Goal: Task Accomplishment & Management: Use online tool/utility

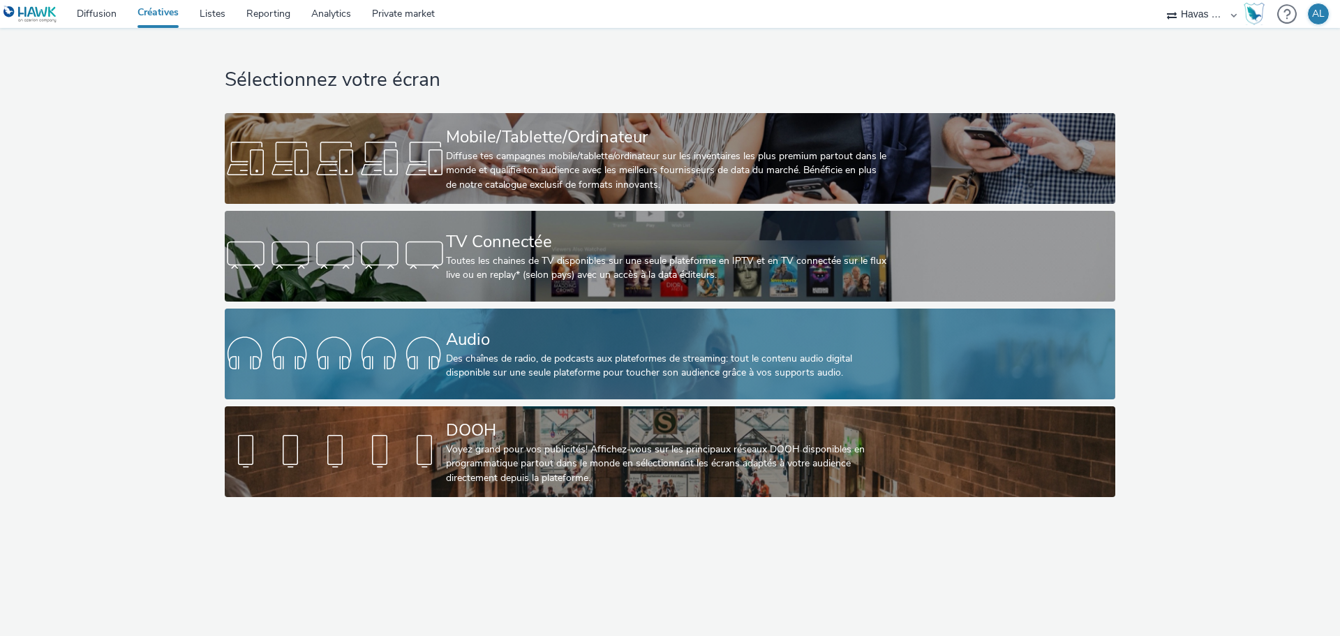
click at [394, 357] on div at bounding box center [335, 353] width 221 height 45
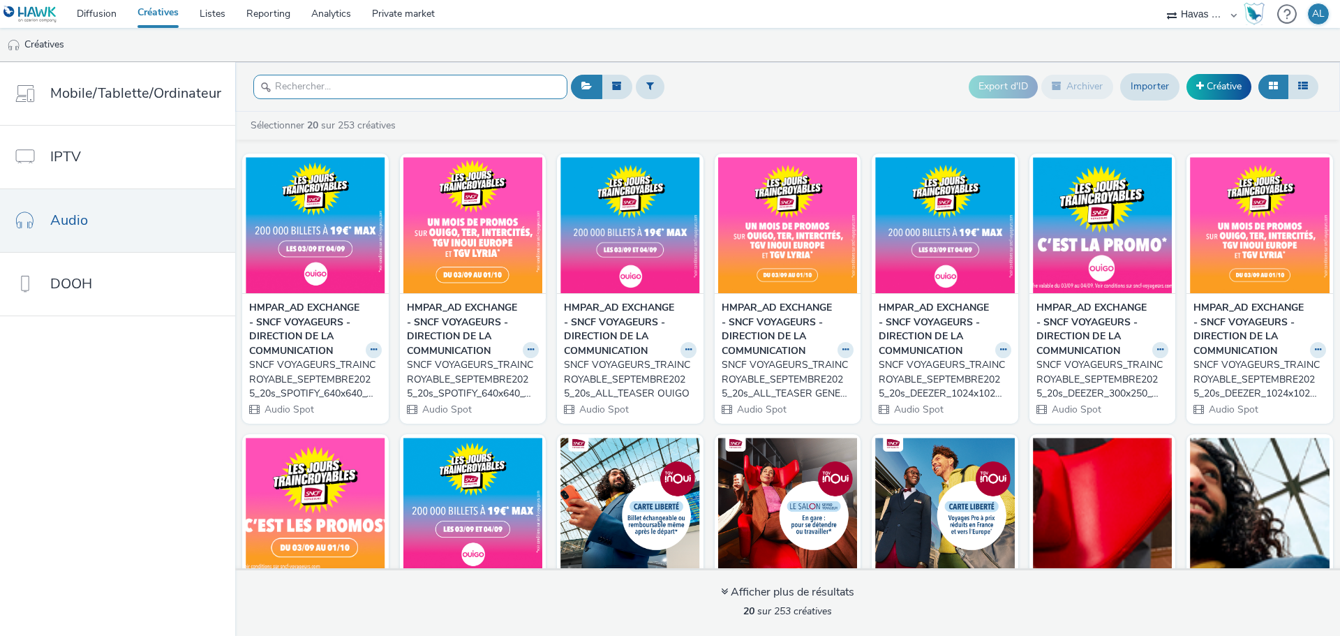
click at [409, 93] on input "text" at bounding box center [410, 87] width 314 height 24
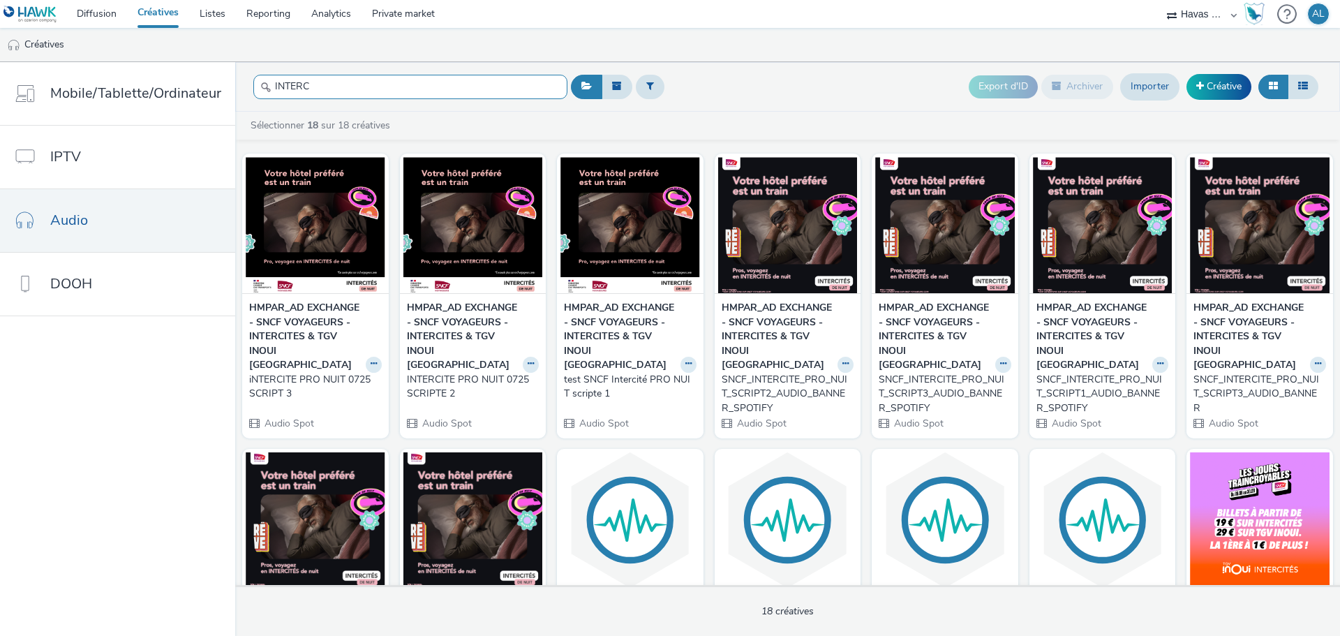
drag, startPoint x: 347, startPoint y: 82, endPoint x: -62, endPoint y: 80, distance: 408.9
click at [0, 80] on html "Diffusion Créatives Listes Reporting Analytics Private market Havas Media [GEOG…" at bounding box center [670, 318] width 1340 height 636
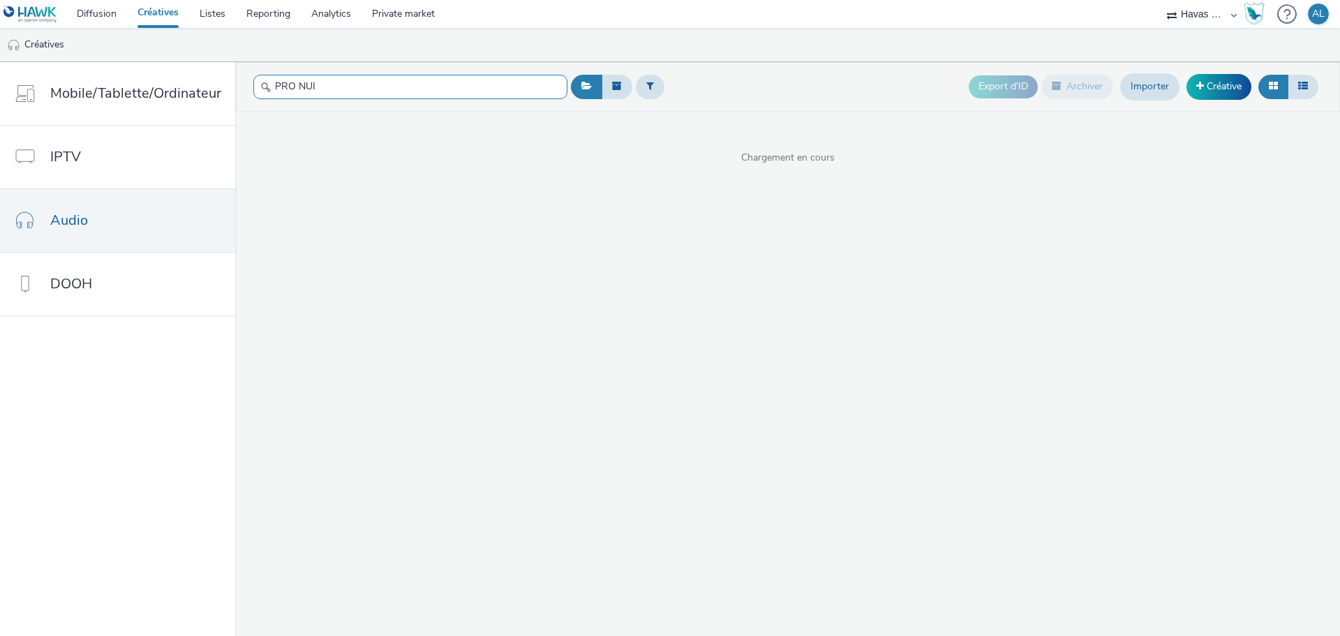
type input "PRO NUIT"
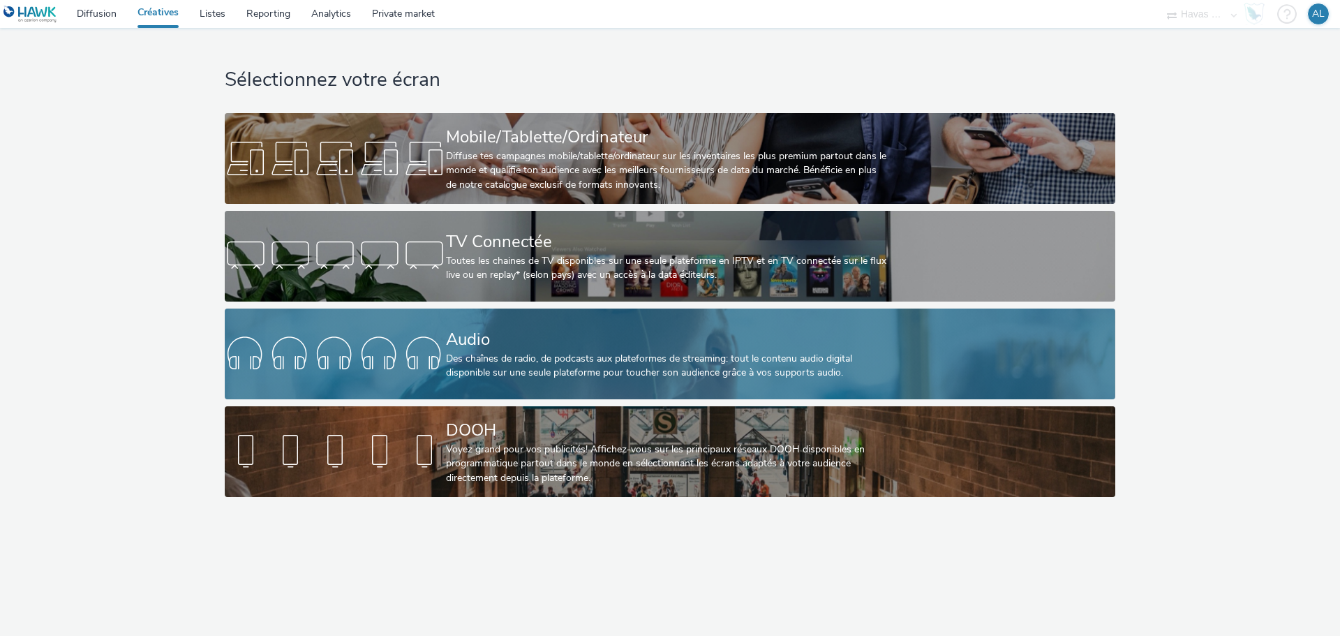
click at [479, 343] on div "Audio" at bounding box center [667, 339] width 442 height 24
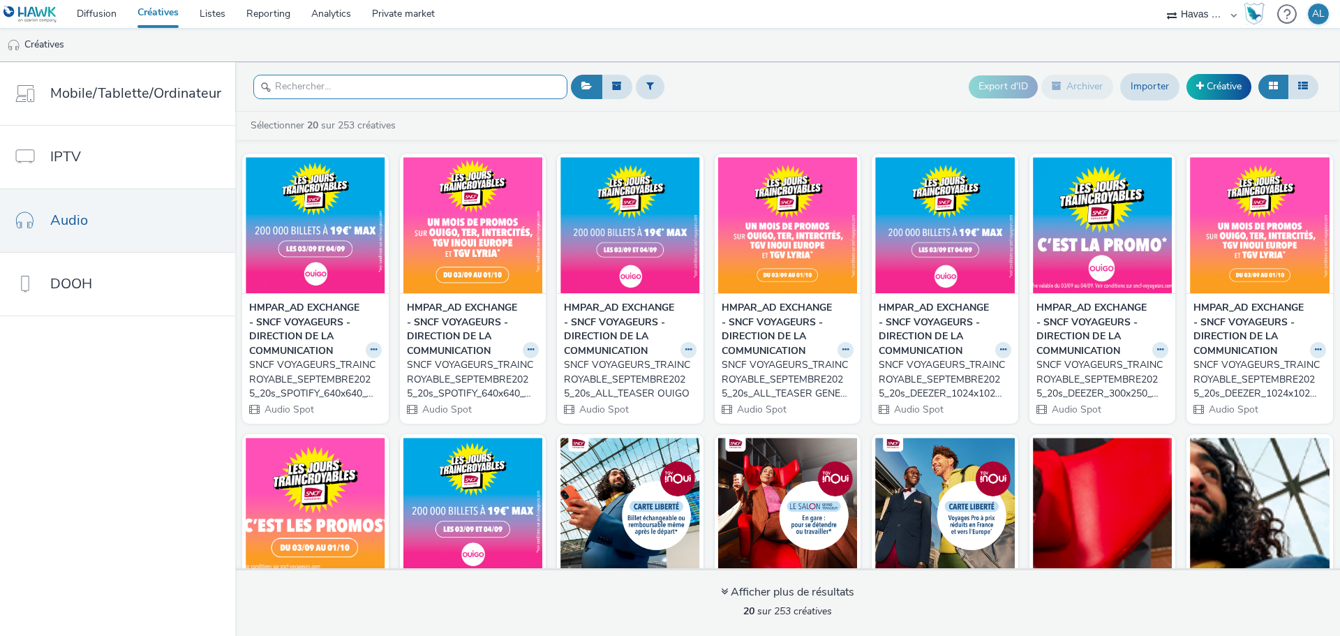
click at [338, 95] on input "text" at bounding box center [410, 87] width 314 height 24
paste input "NTERCITE PRO NUIT 0725 SCRIPTE 2"
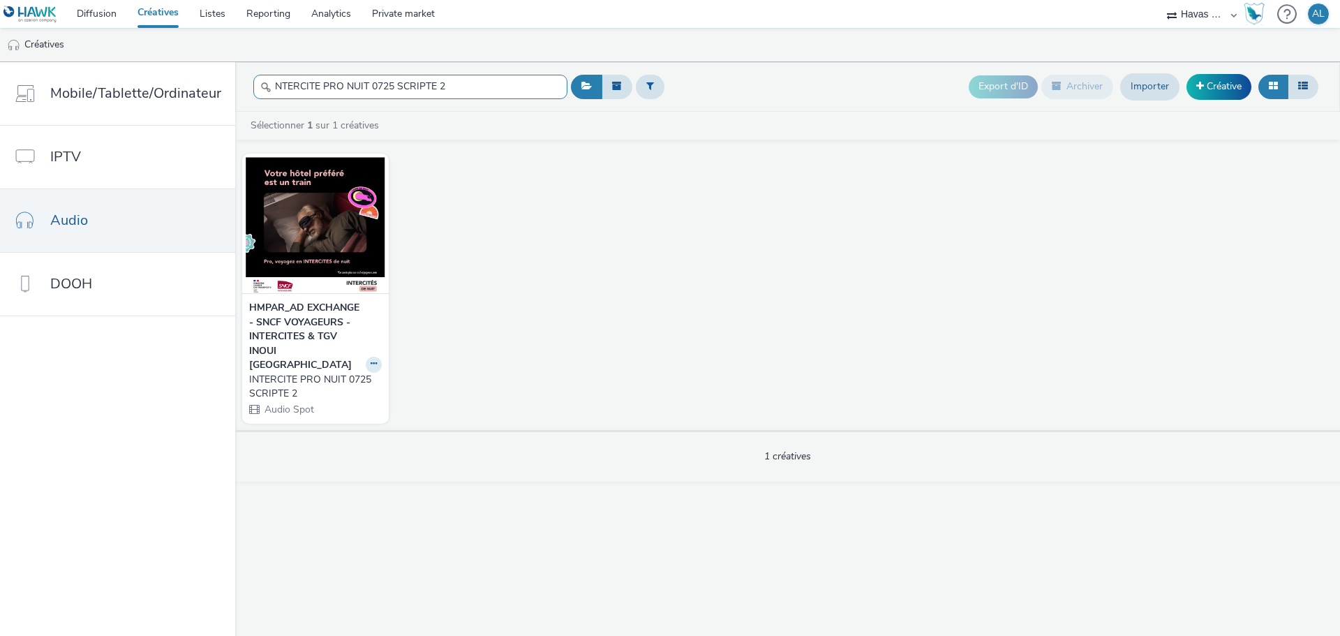
type input "NTERCITE PRO NUIT 0725 SCRIPTE 2"
click at [322, 373] on div "INTERCITE PRO NUIT 0725 SCRIPTE 2" at bounding box center [312, 387] width 127 height 29
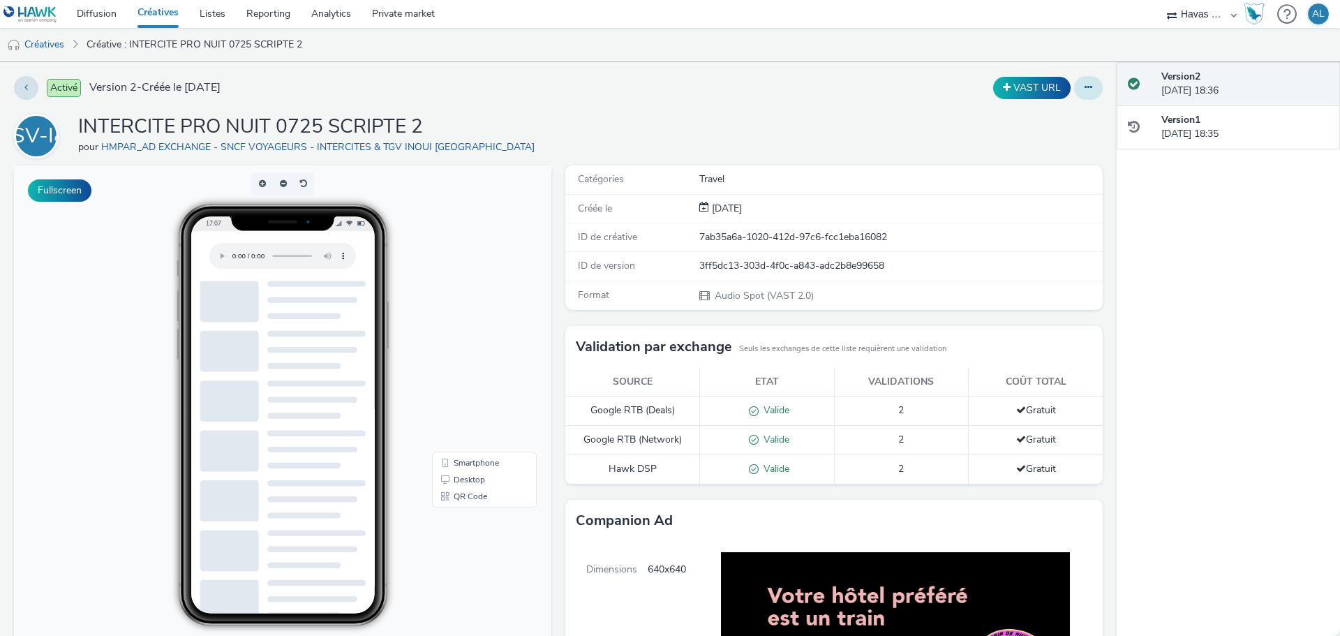
click at [1084, 85] on icon at bounding box center [1088, 87] width 8 height 10
click at [1024, 116] on link "Modifier" at bounding box center [1050, 116] width 105 height 28
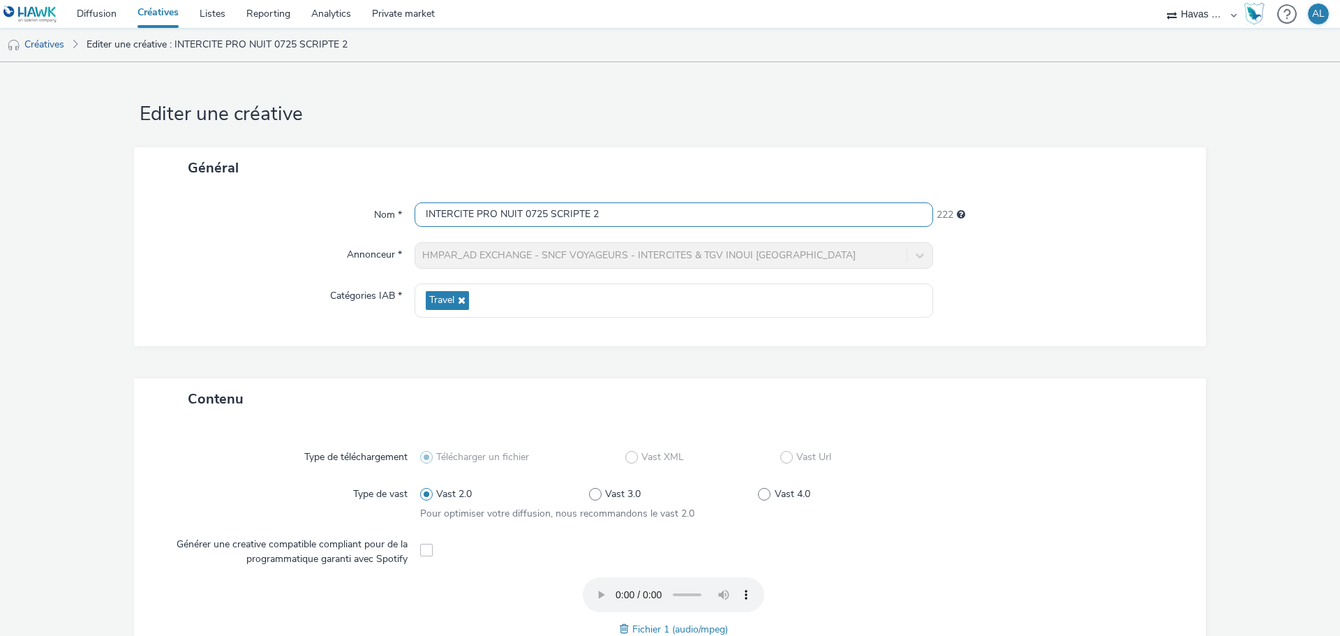
drag, startPoint x: 609, startPoint y: 216, endPoint x: 175, endPoint y: 186, distance: 435.1
click at [175, 186] on div "Général Nom * INTERCITE PRO NUIT 0725 SCRIPTE 2 222 Annonceur * HMPAR_AD EXCHAN…" at bounding box center [670, 246] width 1072 height 199
paste input "PROG-AUDIO|HAWK (X2882-Y3766-NE)|ACAST|REACH|COMPORTEMENTAL|DATA B2B|AUD|AUDIO|…"
drag, startPoint x: 625, startPoint y: 214, endPoint x: 583, endPoint y: 211, distance: 42.7
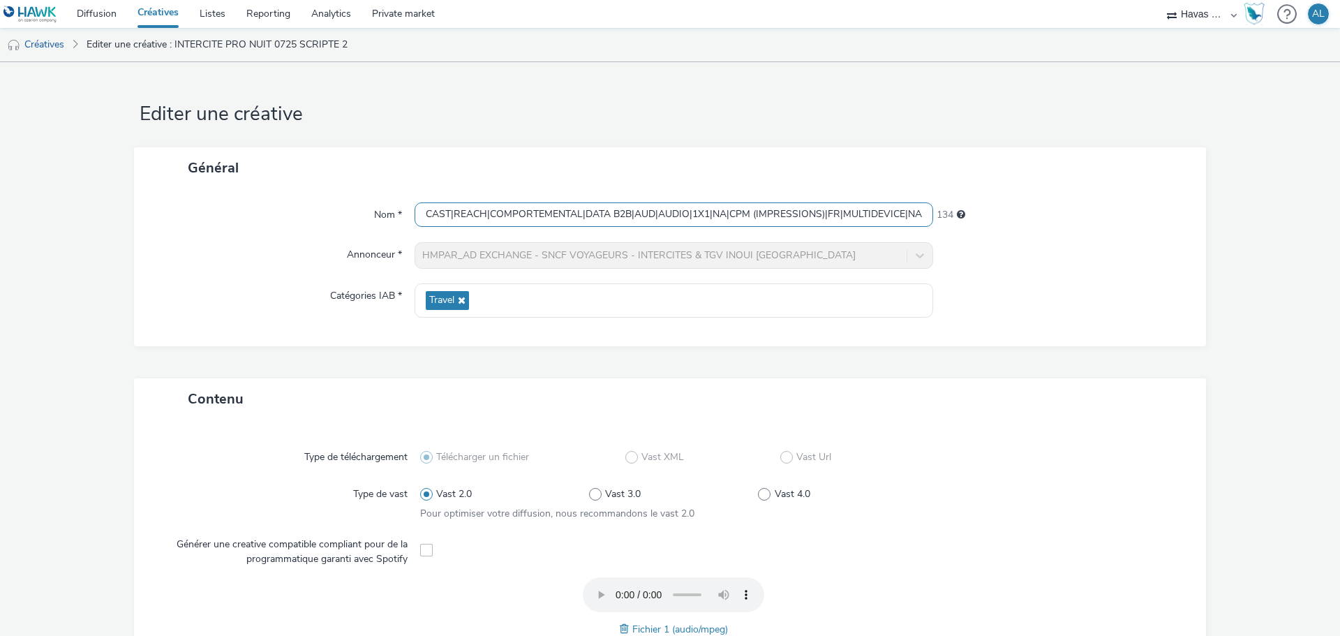
click at [583, 211] on input "PROG-AUDIO|HAWK (X2882-Y3766-NE)|ACAST|REACH|COMPORTEMENTAL|DATA B2B|AUD|AUDIO|…" at bounding box center [673, 214] width 518 height 24
click at [657, 211] on input "PROG-AUDIO|HAWK (X2882-Y3766-NE)|ACAST|REACH|COMPORTEMENTAL|SCRIPTE 2|AUD|AUDIO…" at bounding box center [673, 214] width 518 height 24
click at [712, 154] on div "Général" at bounding box center [670, 167] width 1072 height 41
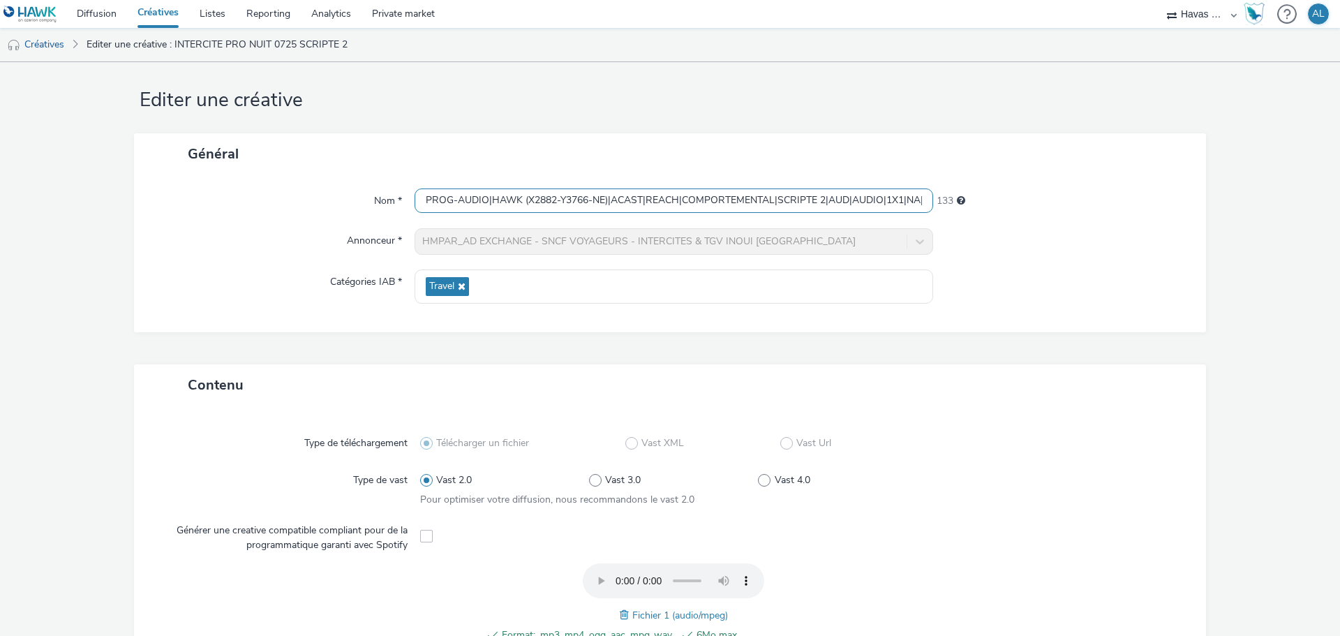
drag, startPoint x: 735, startPoint y: 190, endPoint x: 819, endPoint y: 188, distance: 83.8
click at [818, 188] on div "Nom * PROG-AUDIO|HAWK (X2882-Y3766-NE)|ACAST|REACH|COMPORTEMENTAL|SCRIPTE 2|AUD…" at bounding box center [670, 253] width 1072 height 158
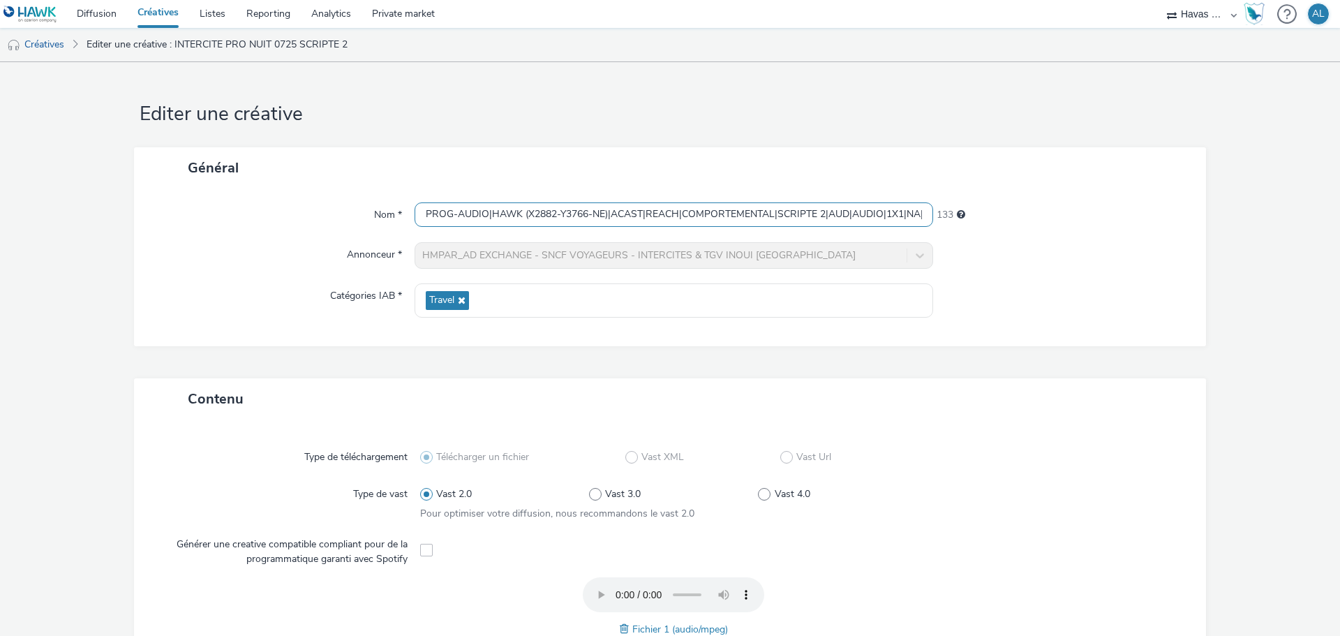
click at [846, 209] on input "PROG-AUDIO|HAWK (X2882-Y3766-NE)|ACAST|REACH|COMPORTEMENTAL|SCRIPTE 2|AUD|AUDIO…" at bounding box center [673, 214] width 518 height 24
type input "PROG-AUDIO|HAWK (X2882-Y3766-NE)|ACAST|REACH|COMPORTEMENTAL|SCRIPTE 2|NA|AUDIO|…"
click at [795, 128] on form "Editer une créative Général Nom * PROG-AUDIO|HAWK (X2882-Y3766-NE)|ACAST|REACH|…" at bounding box center [670, 565] width 1340 height 1007
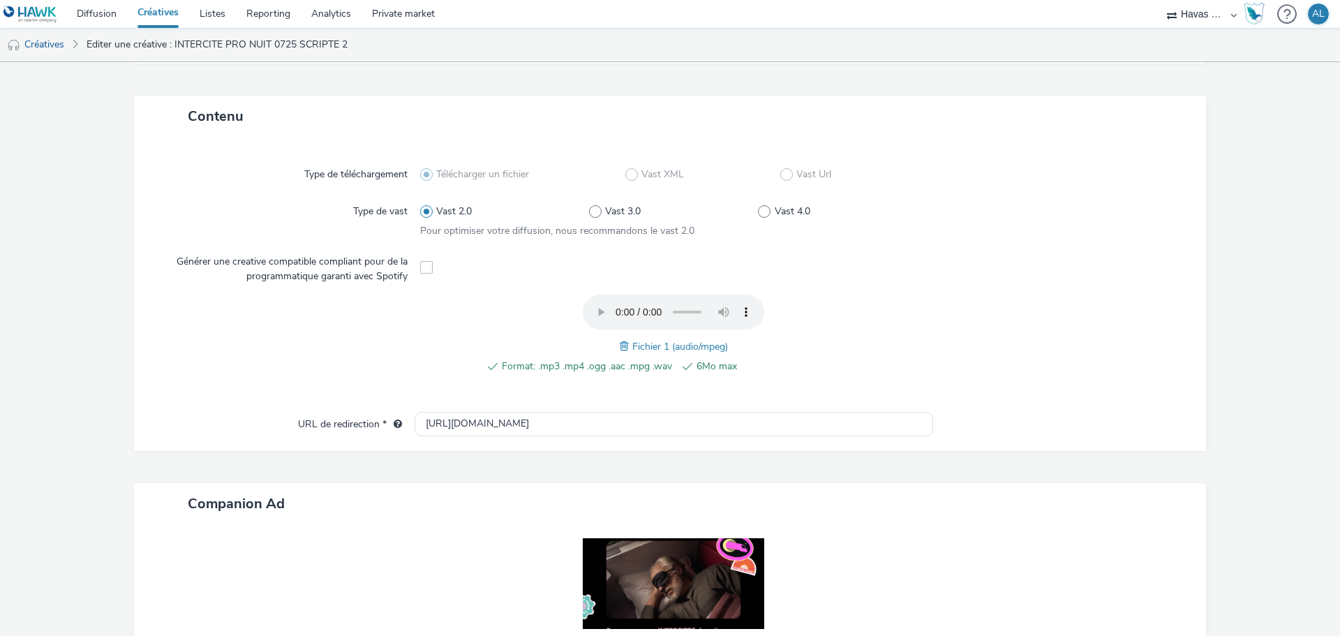
scroll to position [433, 0]
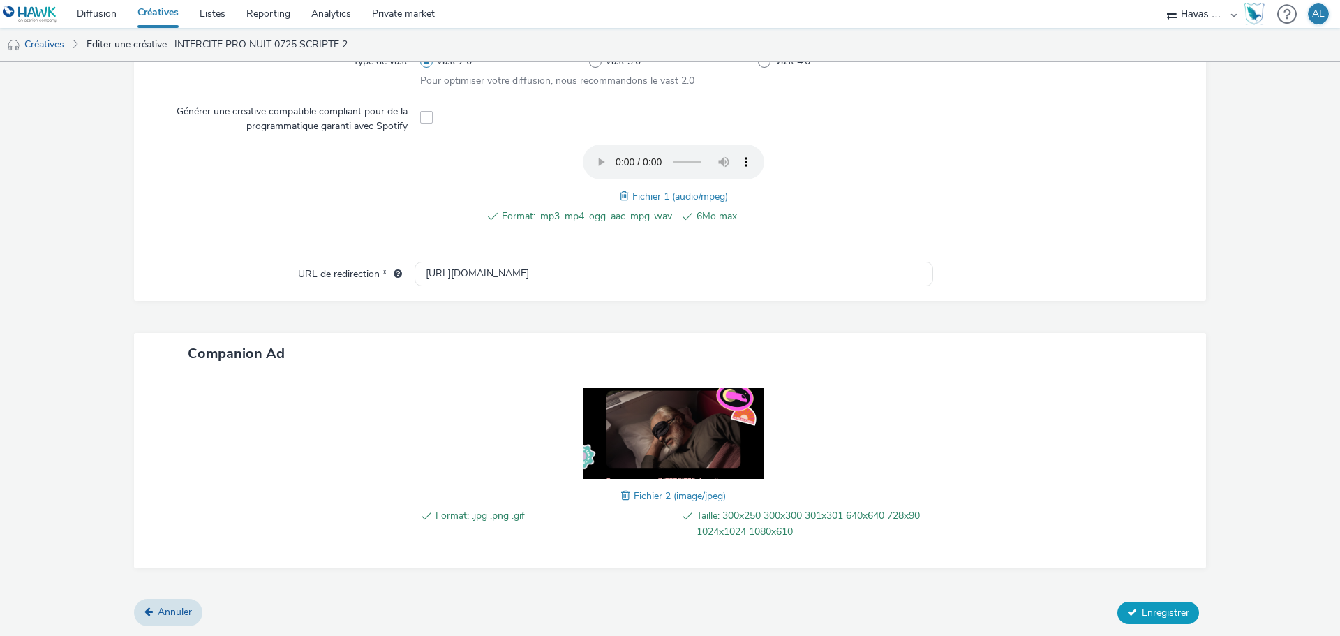
click at [1149, 604] on button "Enregistrer" at bounding box center [1158, 612] width 82 height 22
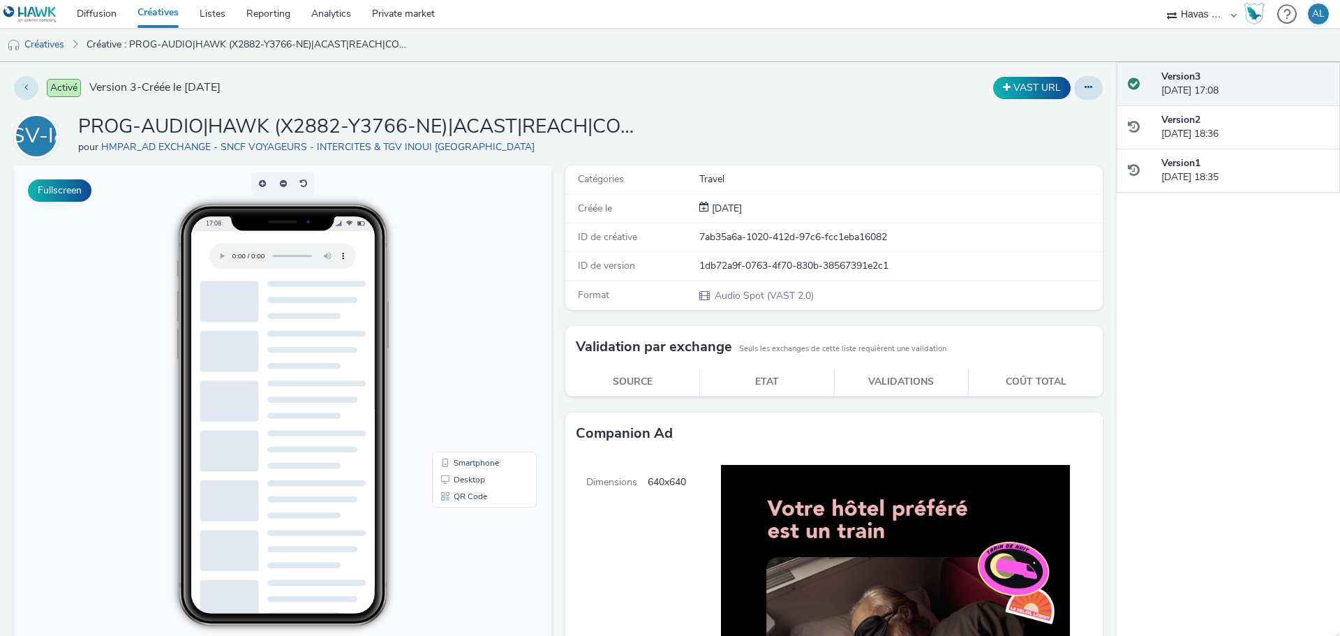
click at [34, 89] on button at bounding box center [26, 88] width 24 height 24
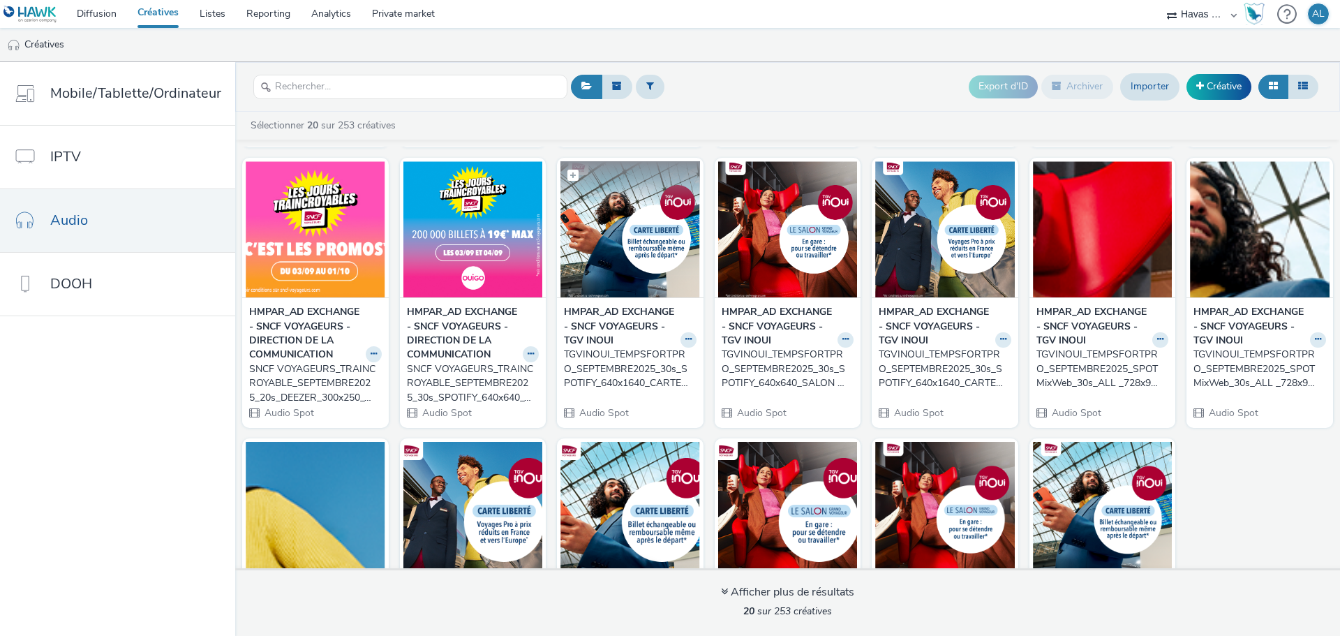
scroll to position [209, 0]
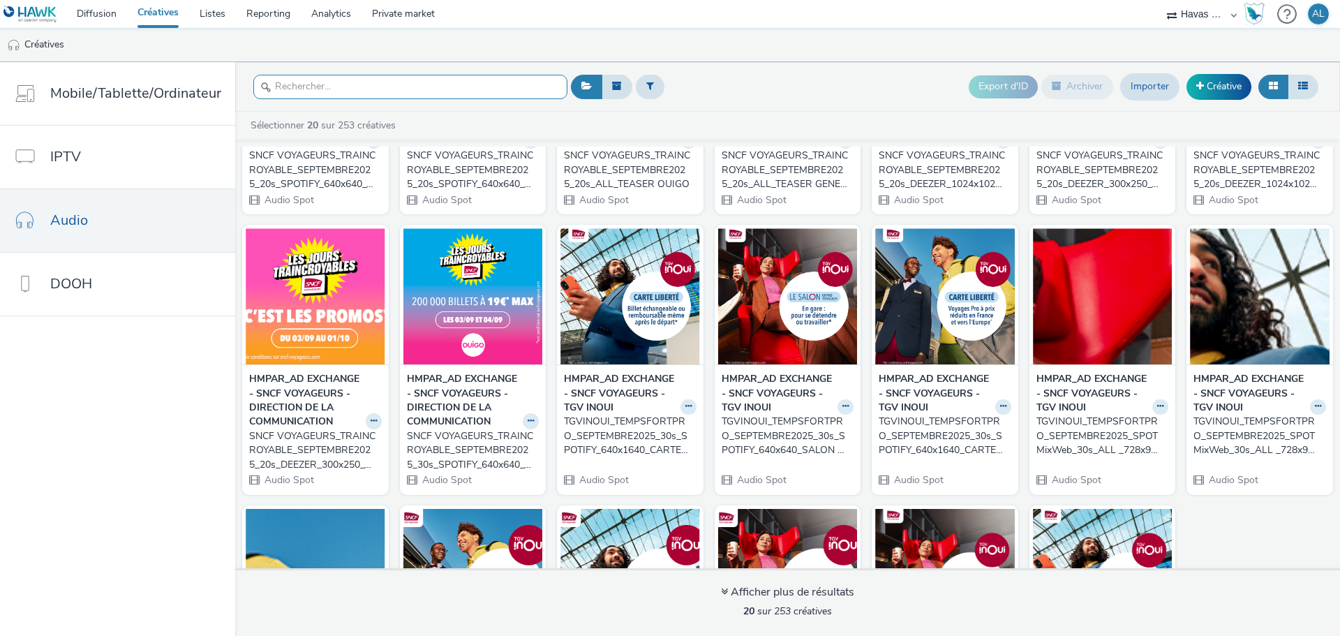
click at [401, 84] on input "text" at bounding box center [410, 87] width 314 height 24
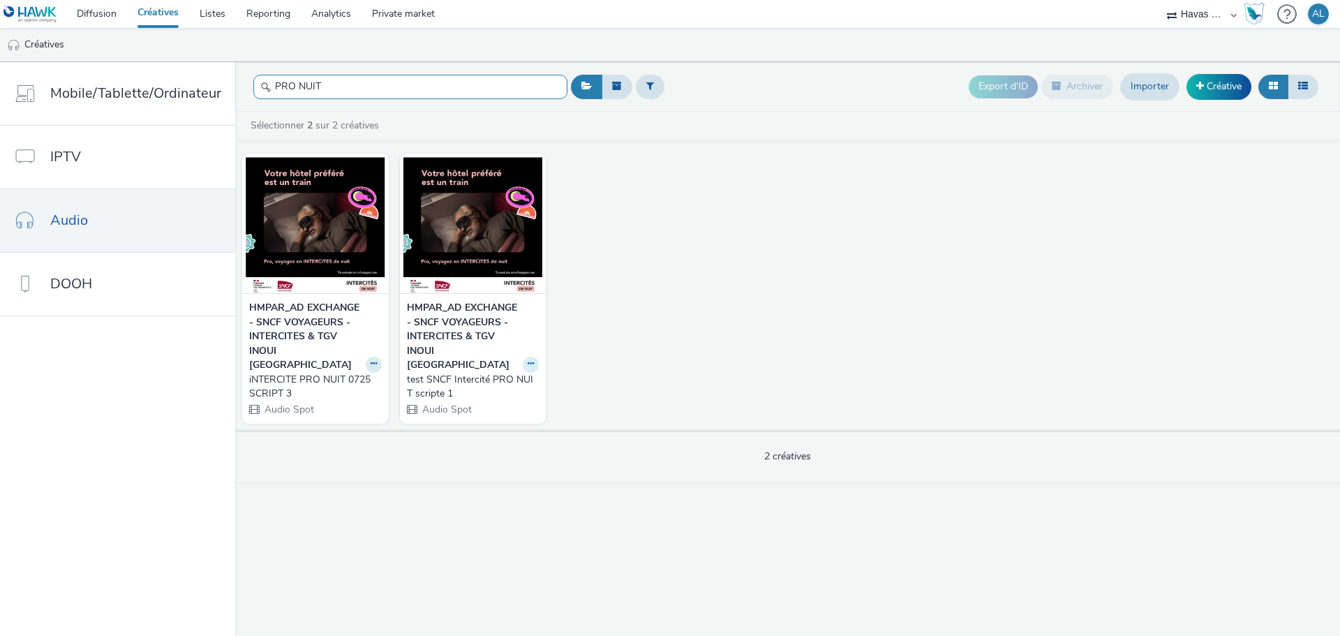
type input "PRO NUIT"
click at [524, 357] on button at bounding box center [531, 365] width 16 height 16
click at [481, 382] on link "Modifier" at bounding box center [486, 389] width 105 height 28
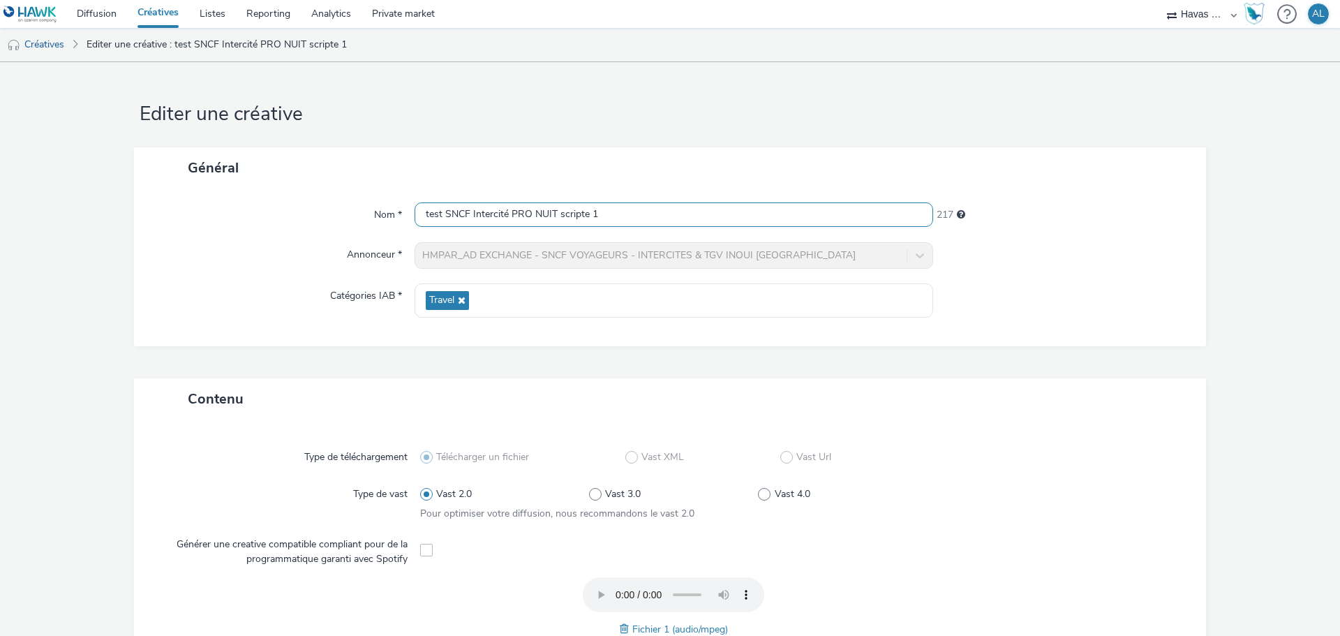
drag, startPoint x: 620, startPoint y: 209, endPoint x: -290, endPoint y: 127, distance: 913.6
click at [0, 127] on html "Diffusion Créatives Listes Reporting Analytics Private market Havas Media Franc…" at bounding box center [670, 318] width 1340 height 636
paste input "PROG-AUDIO|HAWK (X2882-Y3766-NE)|ACAST|REACH|COMPORTEMENTAL|SCRIPTE 2|AUD|AUDIO…"
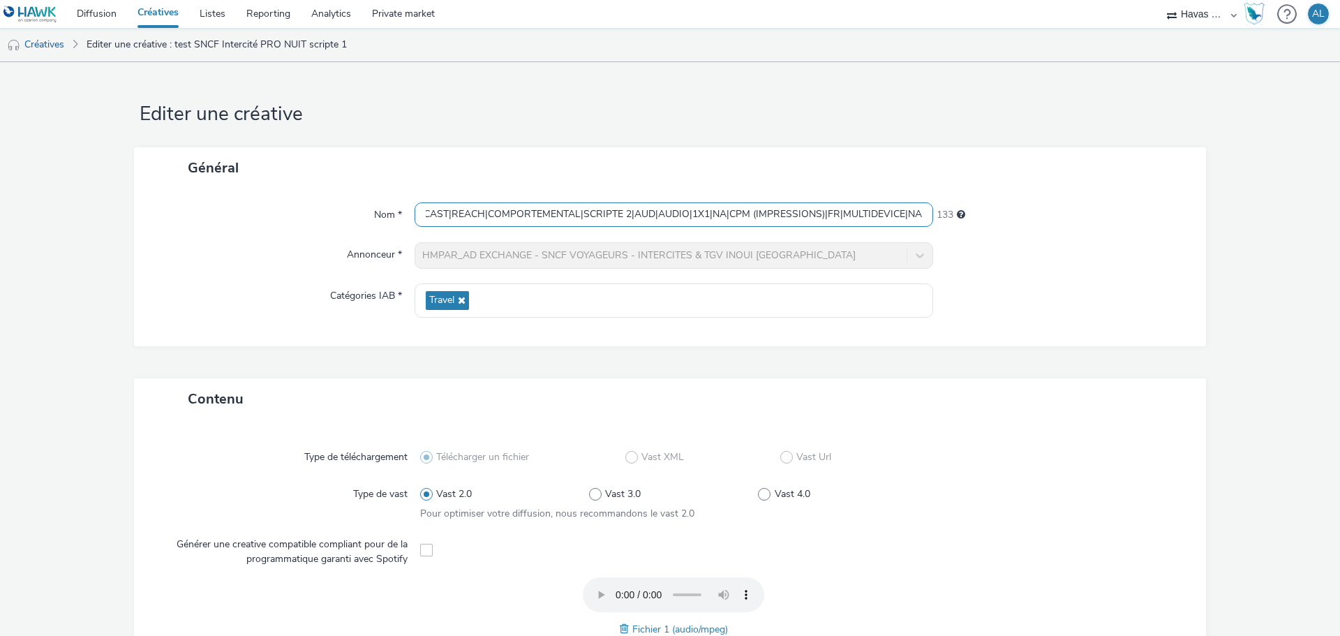
click at [621, 215] on input "PROG-AUDIO|HAWK (X2882-Y3766-NE)|ACAST|REACH|COMPORTEMENTAL|SCRIPTE 2|AUD|AUDIO…" at bounding box center [673, 214] width 518 height 24
type input "PROG-AUDIO|HAWK (X2882-Y3766-NE)|ACAST|REACH|COMPORTEMENTAL|SCRIPTE 1|AUD|AUDIO…"
click at [687, 140] on form "Editer une créative Général Nom * PROG-AUDIO|HAWK (X2882-Y3766-NE)|ACAST|REACH|…" at bounding box center [670, 565] width 1340 height 1007
drag, startPoint x: 677, startPoint y: 217, endPoint x: 377, endPoint y: 214, distance: 300.1
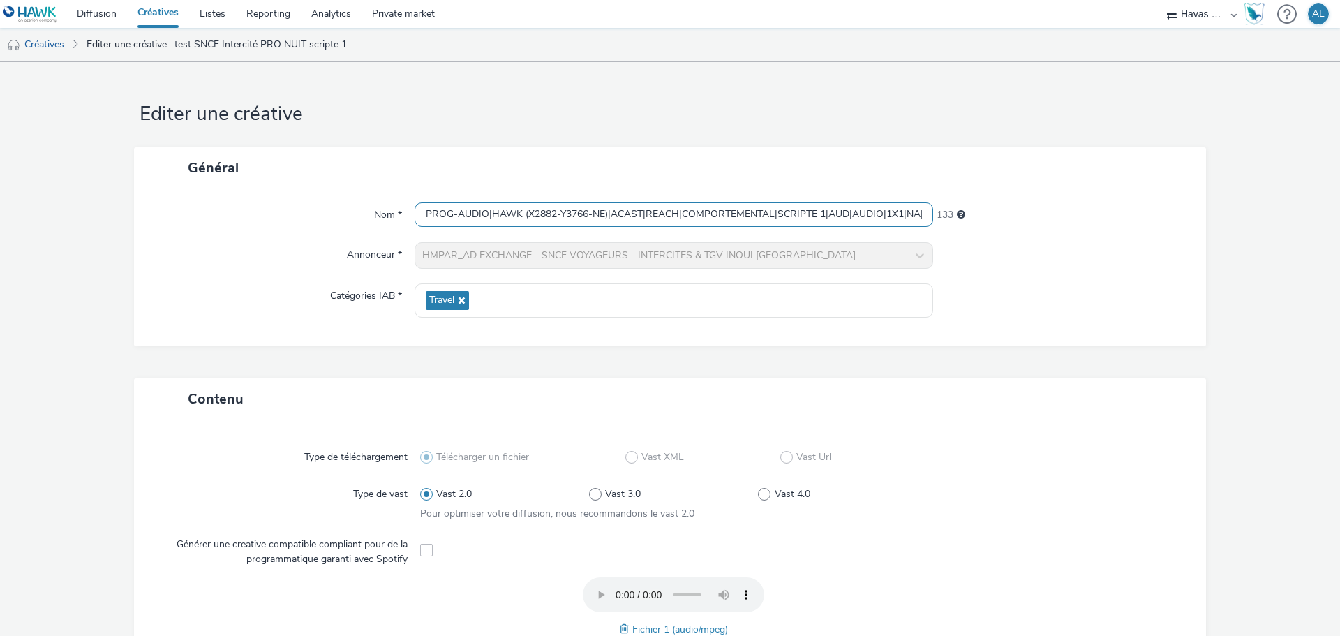
click at [377, 214] on div "Nom * PROG-AUDIO|HAWK (X2882-Y3766-NE)|ACAST|REACH|COMPORTEMENTAL|SCRIPTE 1|AUD…" at bounding box center [670, 214] width 1044 height 25
click at [532, 173] on div "Général" at bounding box center [670, 167] width 1072 height 41
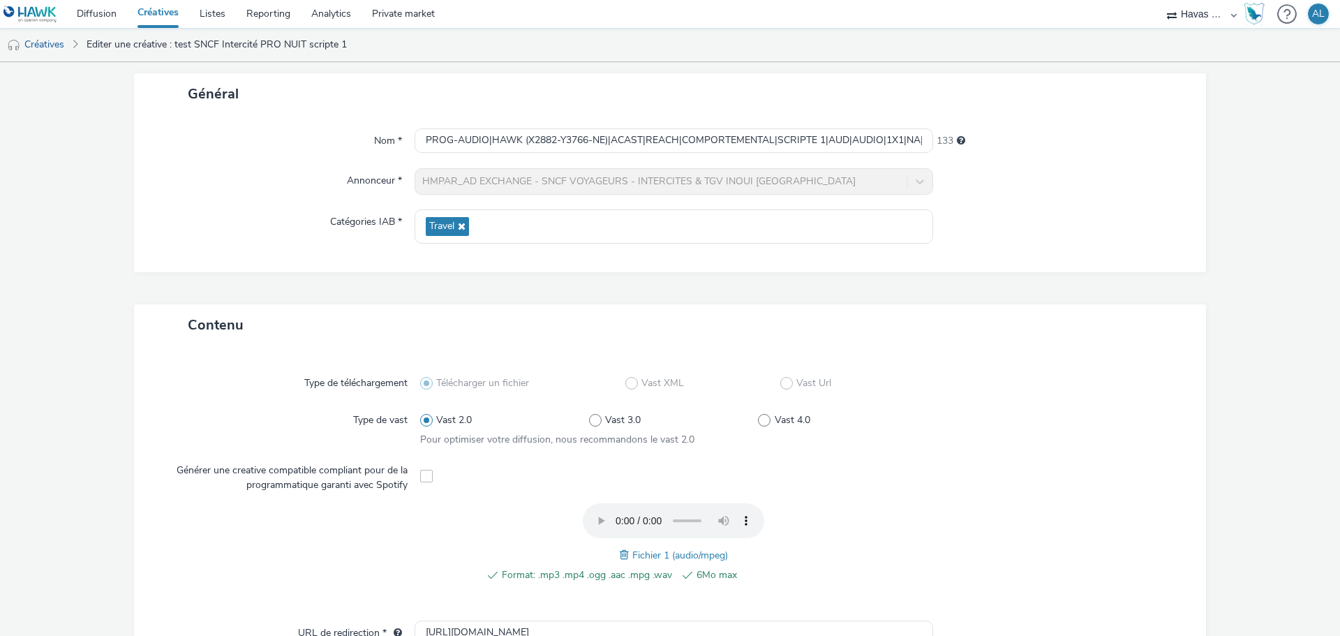
scroll to position [433, 0]
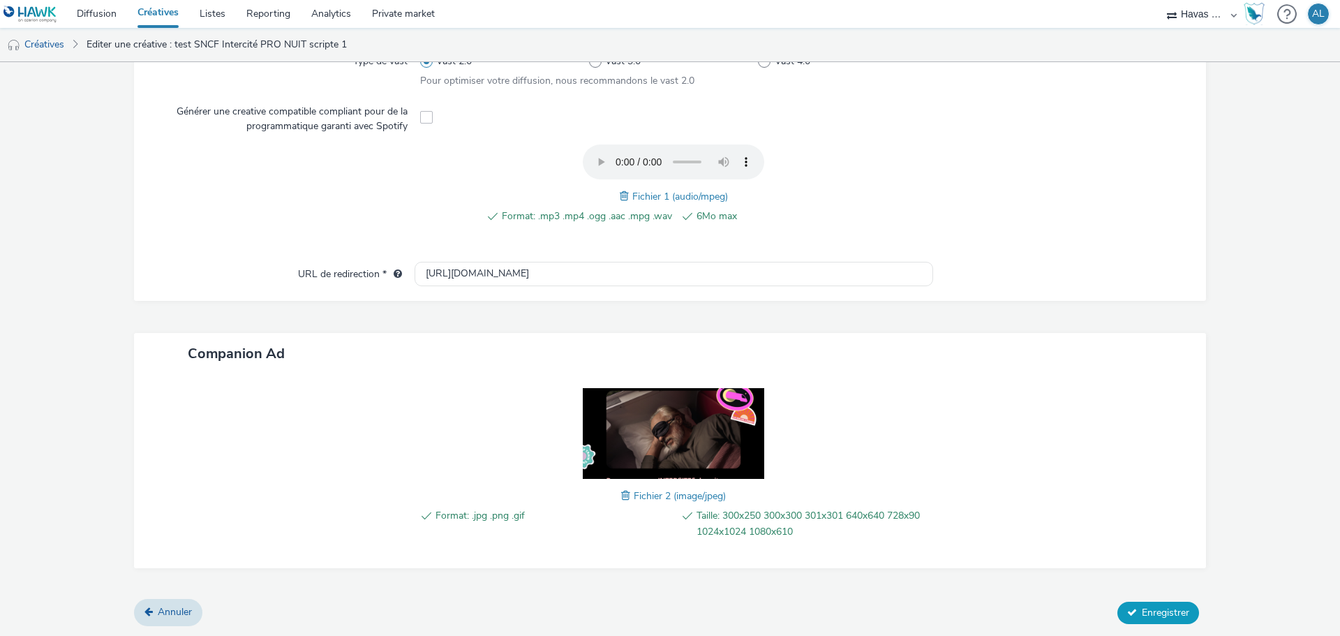
click at [1142, 607] on span "Enregistrer" at bounding box center [1165, 612] width 47 height 13
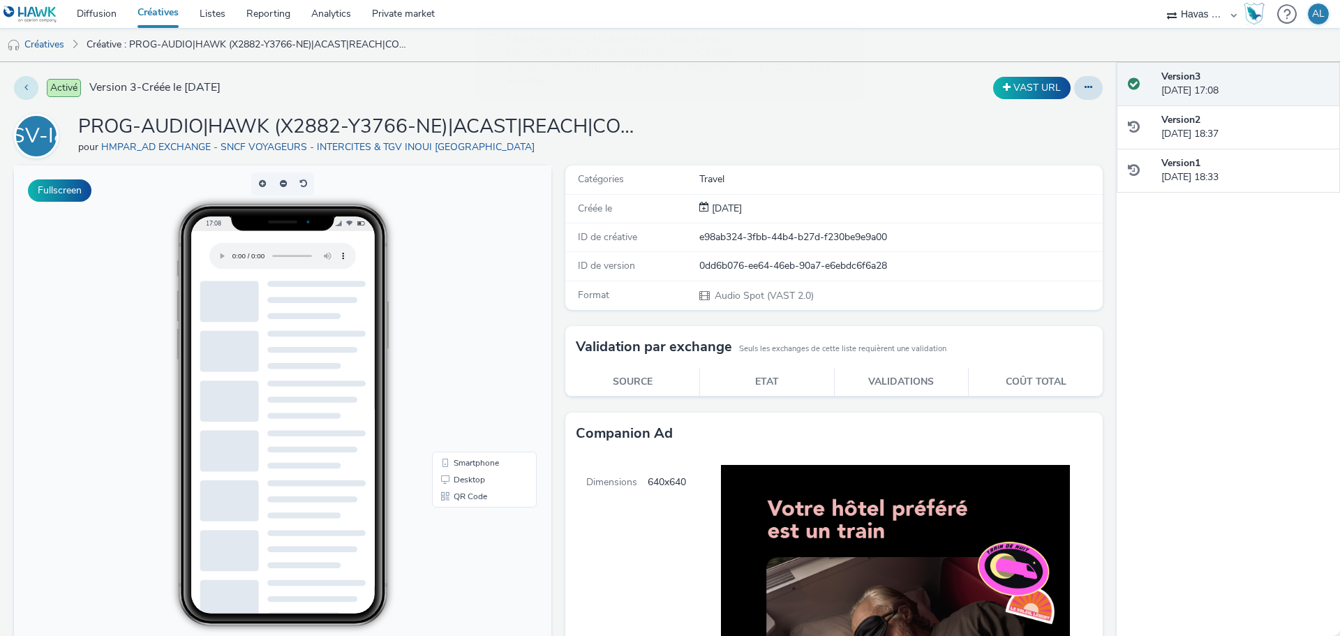
click at [20, 88] on button at bounding box center [26, 88] width 24 height 24
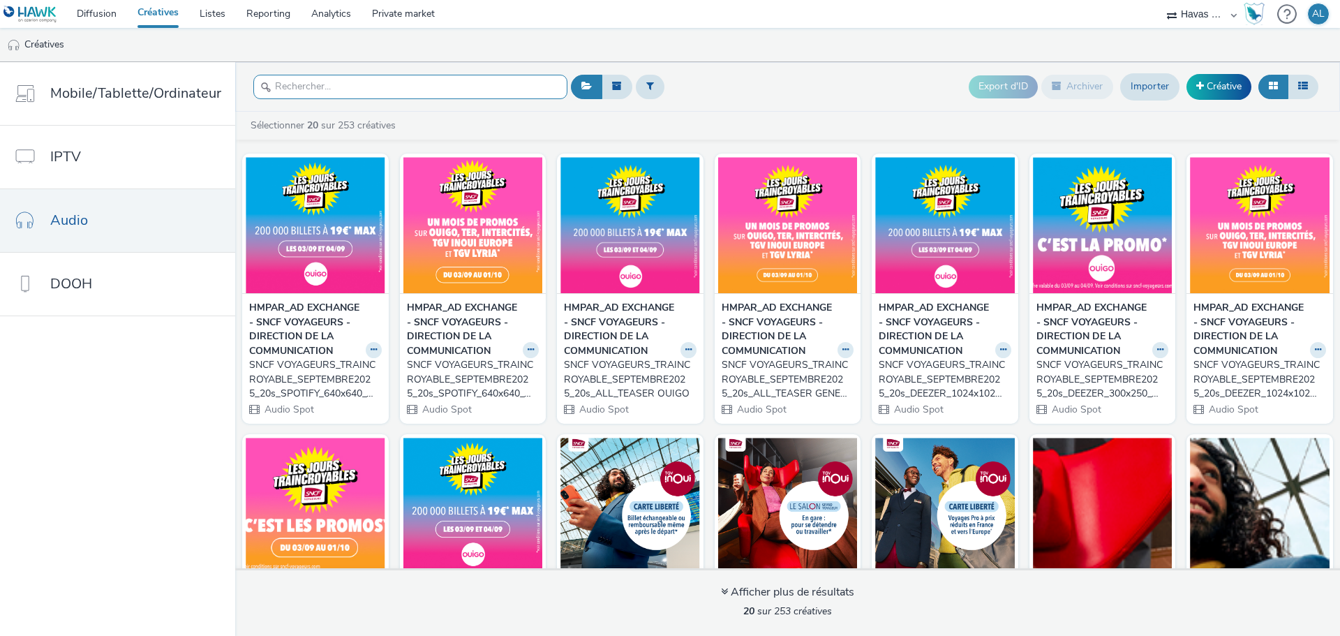
click at [389, 85] on input "text" at bounding box center [410, 87] width 314 height 24
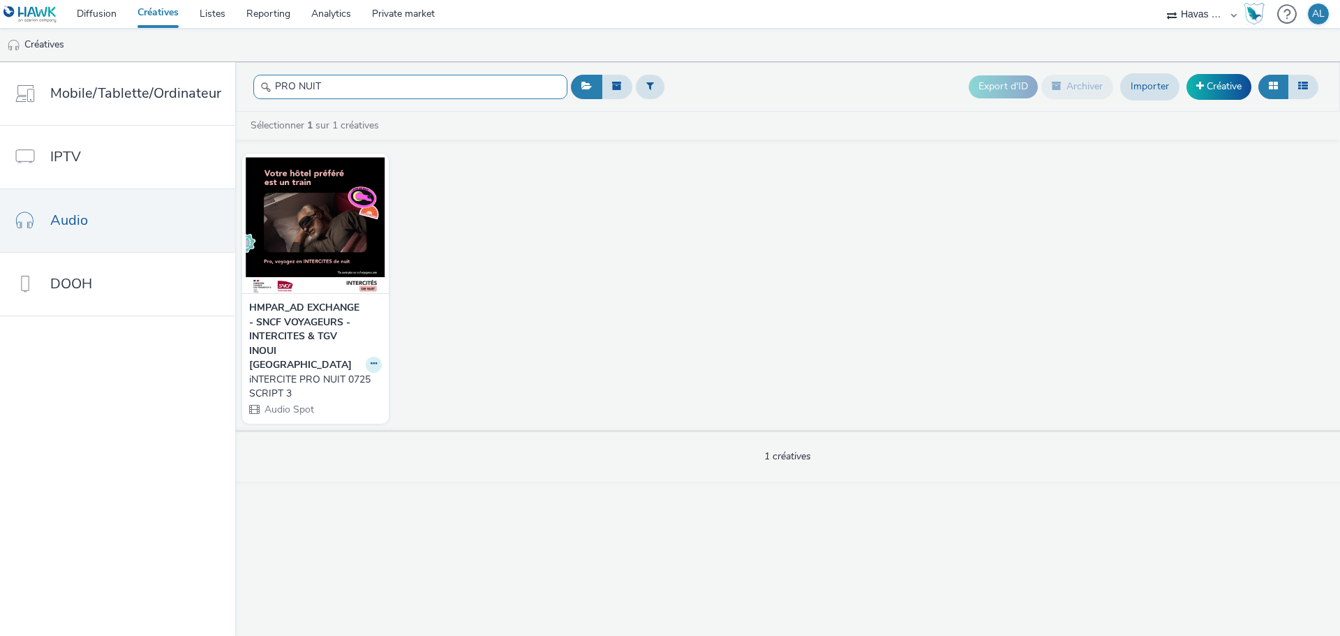
type input "PRO NUIT"
click at [371, 359] on icon at bounding box center [374, 363] width 6 height 8
click at [333, 380] on link "Modifier" at bounding box center [329, 389] width 105 height 28
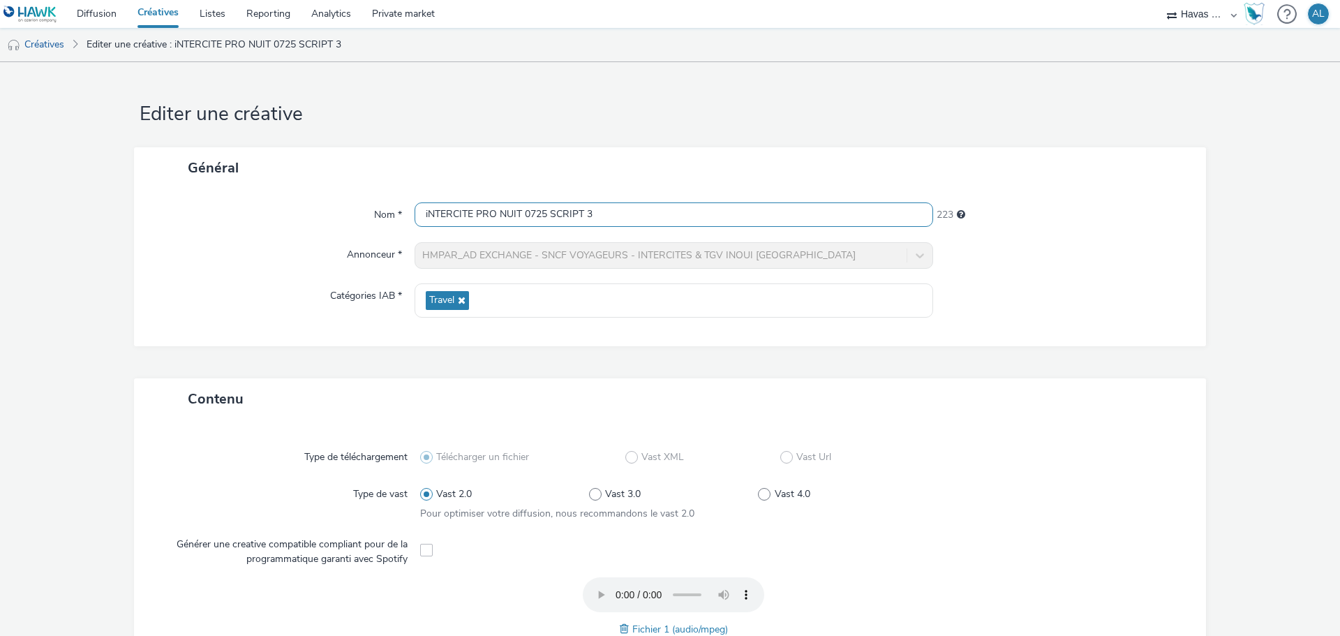
drag, startPoint x: 608, startPoint y: 213, endPoint x: 180, endPoint y: 201, distance: 428.6
click at [180, 201] on div "Nom * iNTERCITE PRO NUIT 0725 SCRIPT 3 223 Annonceur * HMPAR_AD EXCHANGE - SNCF…" at bounding box center [670, 267] width 1072 height 158
paste input "PROG-AUDIO|HAWK (X2882-Y3766-NE)|ACAST|REACH|COMPORTEMENTAL|SCRIPTE 2|AUD|AUDIO…"
type input "PROG-AUDIO|HAWK (X2882-Y3766-NE)|ACAST|REACH|COMPORTEMENTAL|SCRIPTE 3|AUD|AUDIO…"
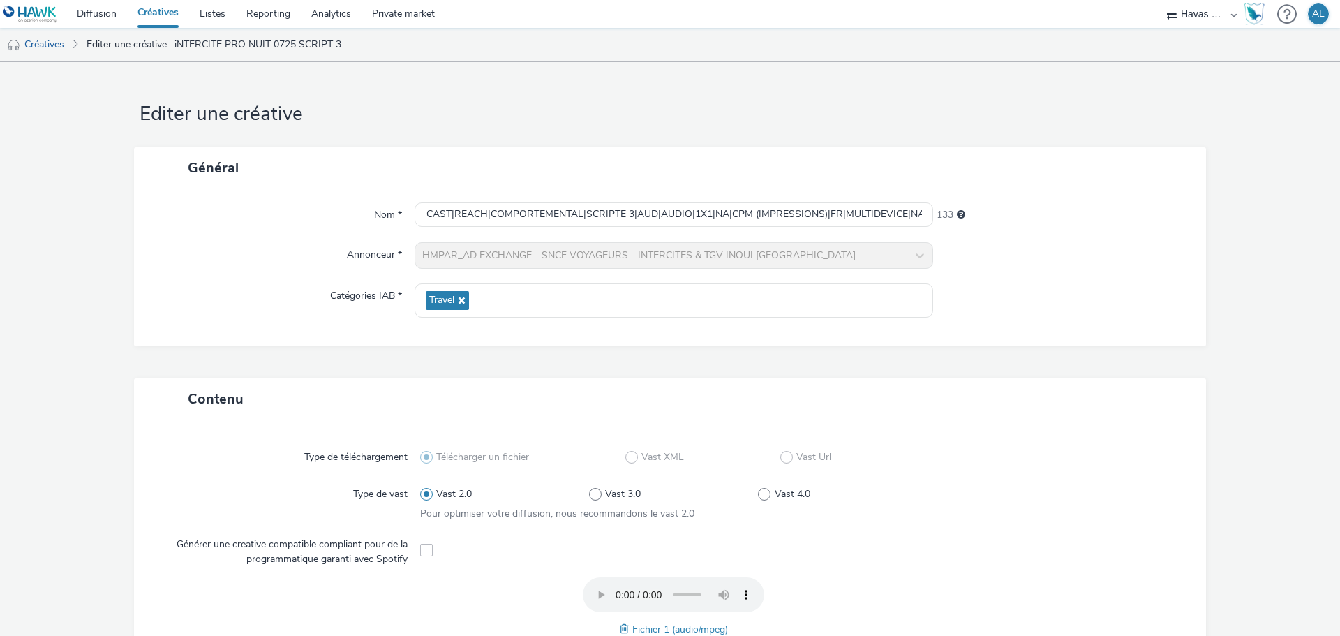
scroll to position [0, 0]
click at [426, 130] on form "Editer une créative Général Nom * PROG-AUDIO|HAWK (X2882-Y3766-NE)|ACAST|REACH|…" at bounding box center [670, 565] width 1340 height 1007
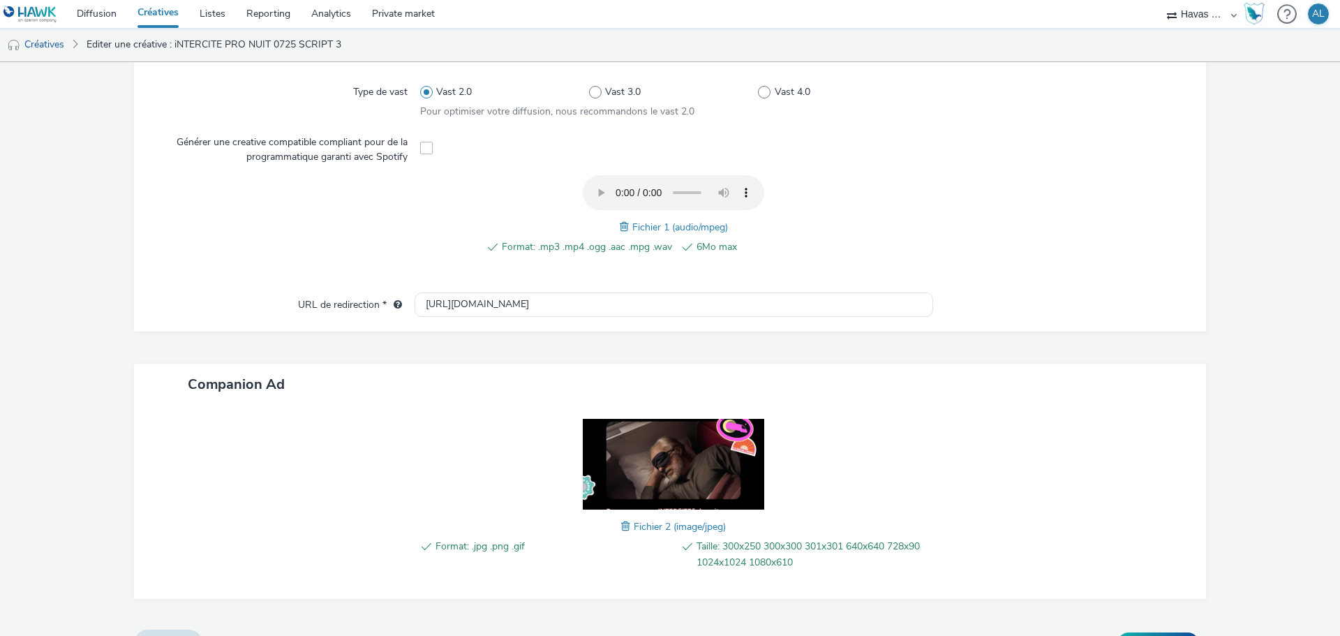
scroll to position [433, 0]
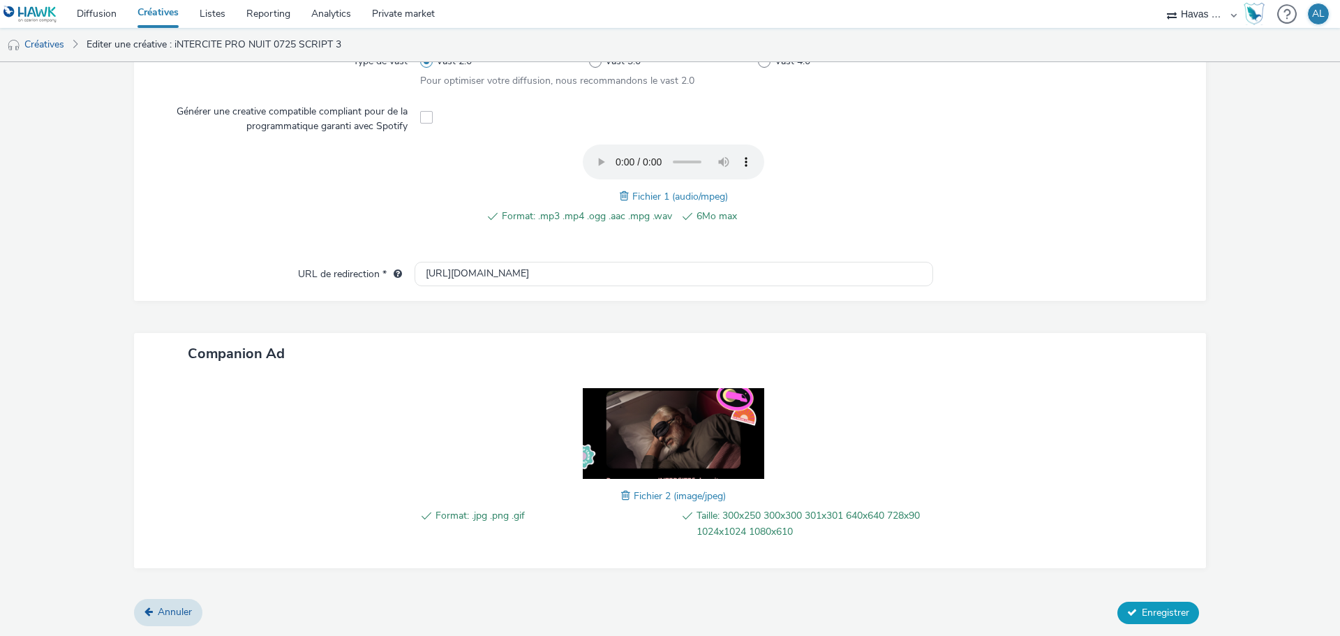
click at [1158, 618] on span "Enregistrer" at bounding box center [1165, 612] width 47 height 13
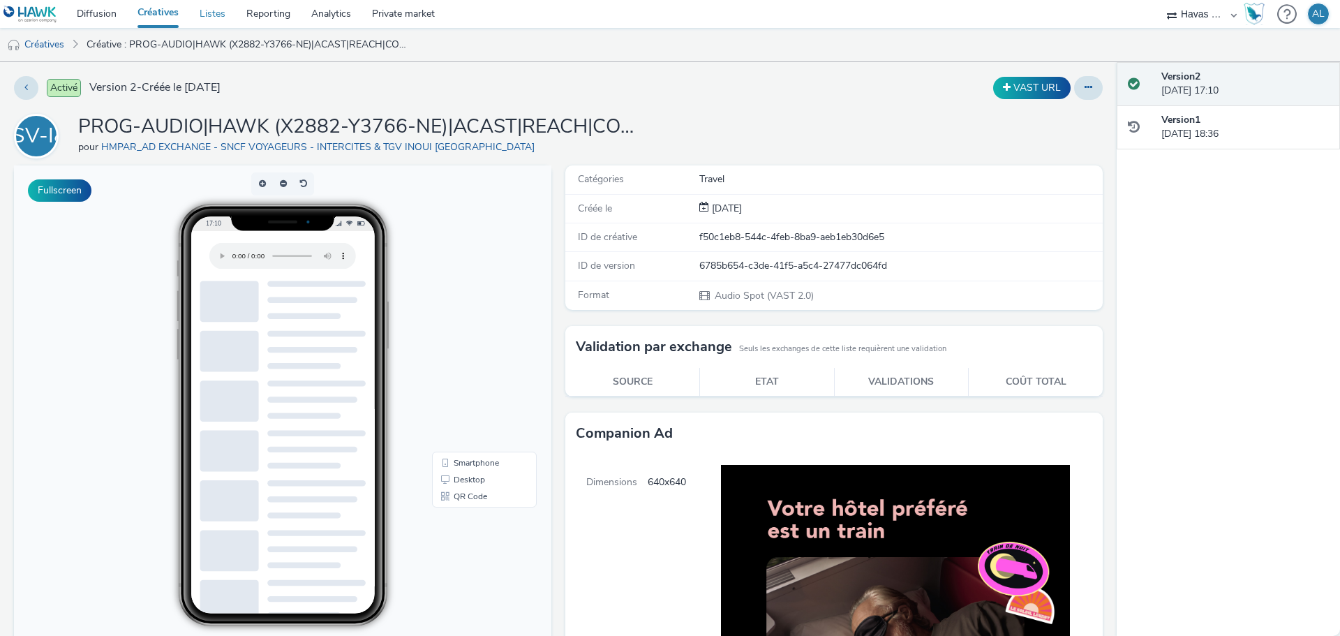
click at [213, 11] on link "Listes" at bounding box center [212, 14] width 47 height 28
